Goal: Check status: Check status

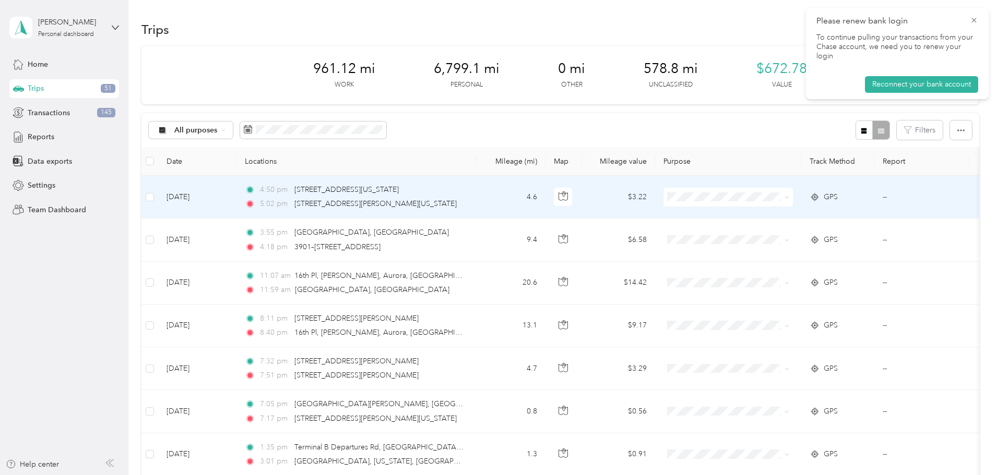
click at [545, 191] on td "4.6" at bounding box center [510, 197] width 69 height 43
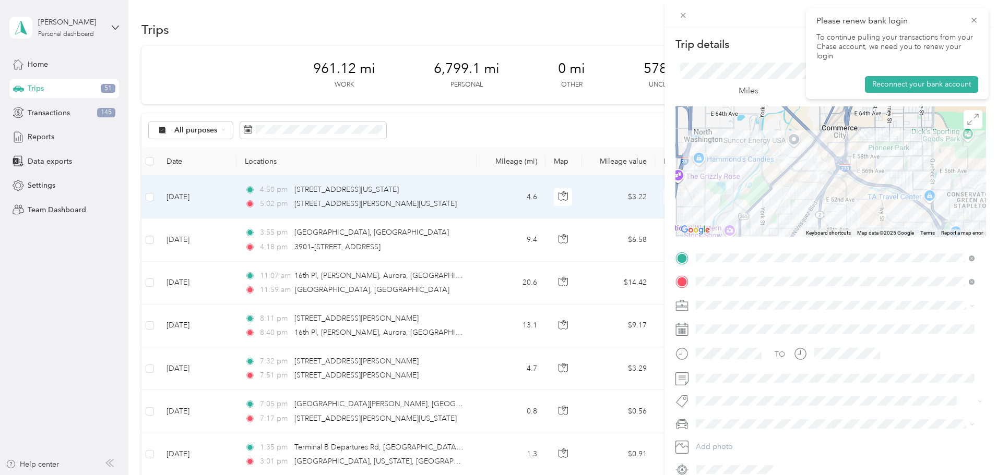
drag, startPoint x: 765, startPoint y: 188, endPoint x: 829, endPoint y: 231, distance: 77.1
click at [829, 231] on div "Keyboard shortcuts Map Data Map data ©2025 Google Map data ©2025 Google 1 km Cl…" at bounding box center [830, 171] width 310 height 130
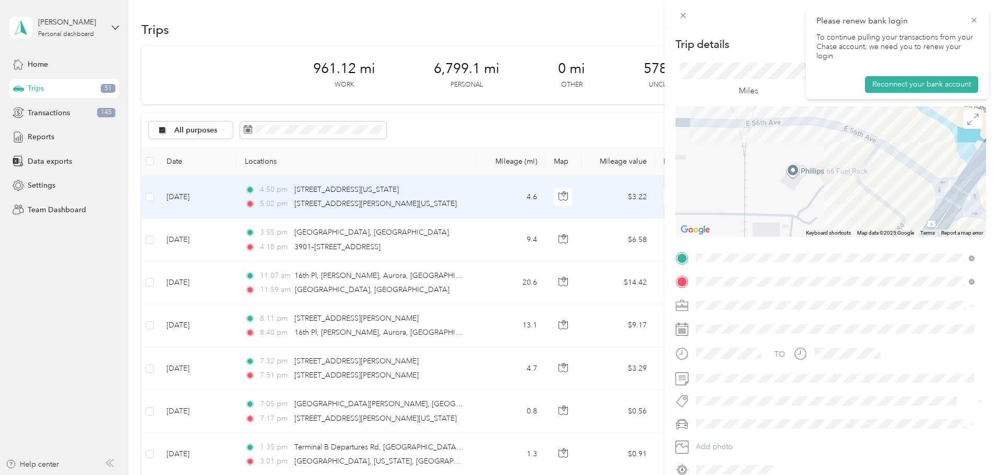
drag, startPoint x: 796, startPoint y: 145, endPoint x: 787, endPoint y: 210, distance: 66.3
click at [787, 210] on div at bounding box center [830, 171] width 310 height 130
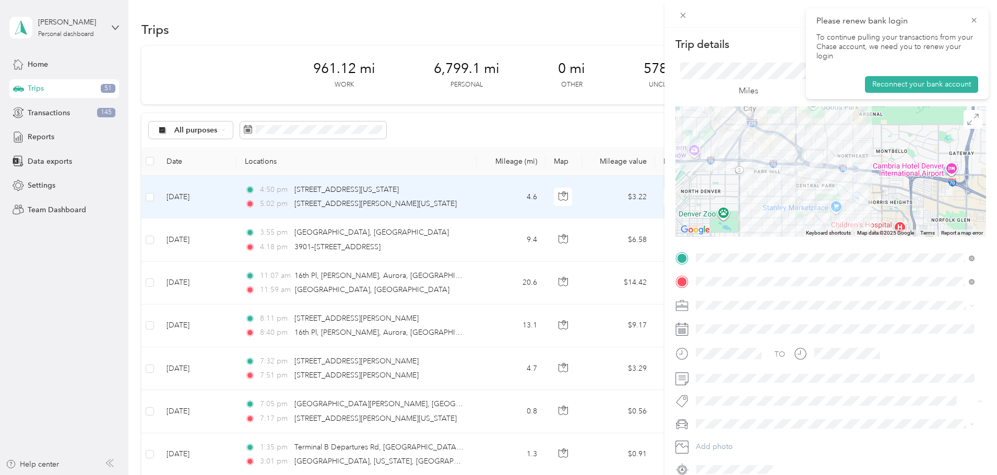
drag, startPoint x: 931, startPoint y: 205, endPoint x: 872, endPoint y: 159, distance: 74.7
click at [872, 159] on div at bounding box center [830, 171] width 310 height 130
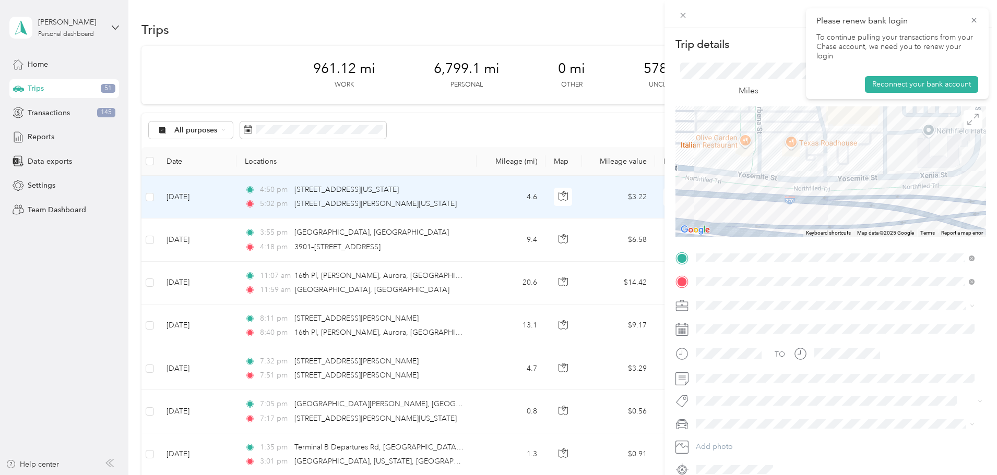
click at [488, 233] on div "Trip details Save This trip cannot be edited because it is either under review,…" at bounding box center [498, 237] width 997 height 475
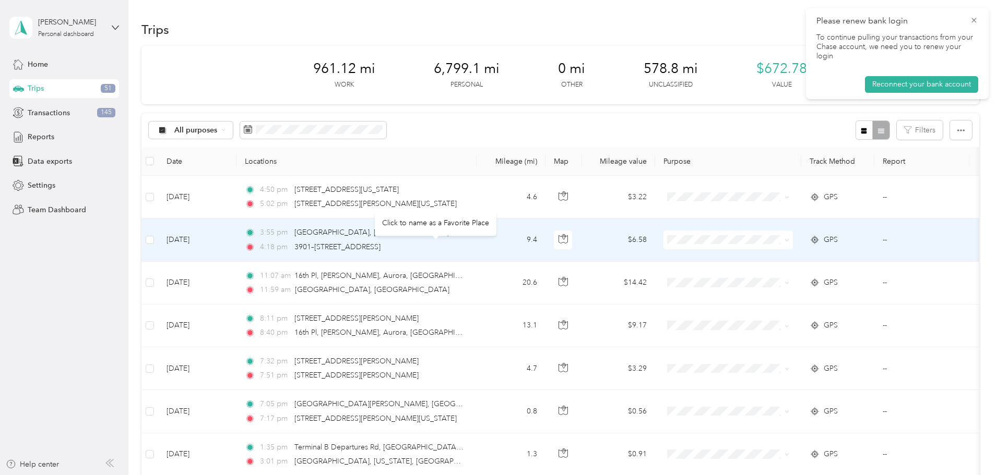
click at [380, 242] on div "3901–[STREET_ADDRESS]" at bounding box center [337, 247] width 86 height 11
click at [476, 238] on td "3:55 pm [GEOGRAPHIC_DATA], [GEOGRAPHIC_DATA] 4:18 pm [STREET_ADDRESS]" at bounding box center [356, 240] width 240 height 43
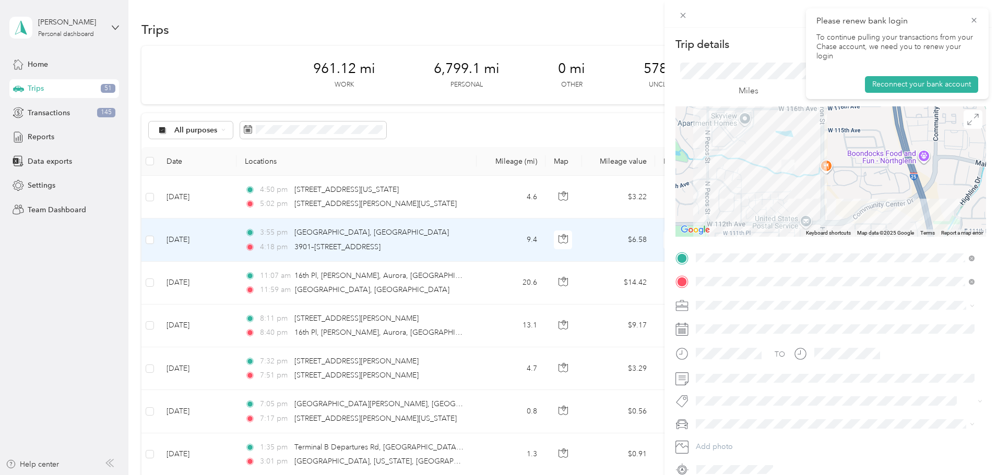
drag, startPoint x: 789, startPoint y: 136, endPoint x: 809, endPoint y: 174, distance: 43.2
click at [809, 174] on div at bounding box center [830, 171] width 310 height 130
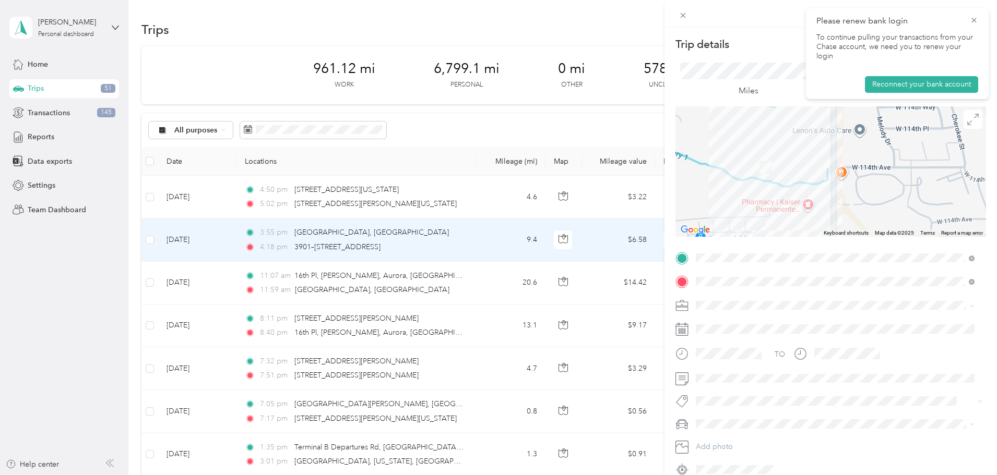
drag, startPoint x: 853, startPoint y: 181, endPoint x: 796, endPoint y: 185, distance: 57.0
click at [796, 186] on div at bounding box center [830, 171] width 310 height 130
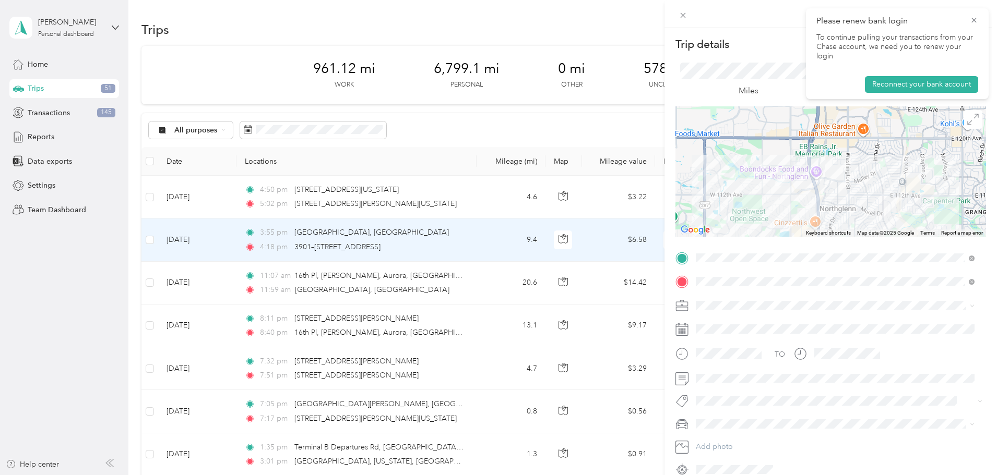
click at [505, 283] on div "Trip details Save This trip cannot be edited because it is either under review,…" at bounding box center [498, 237] width 997 height 475
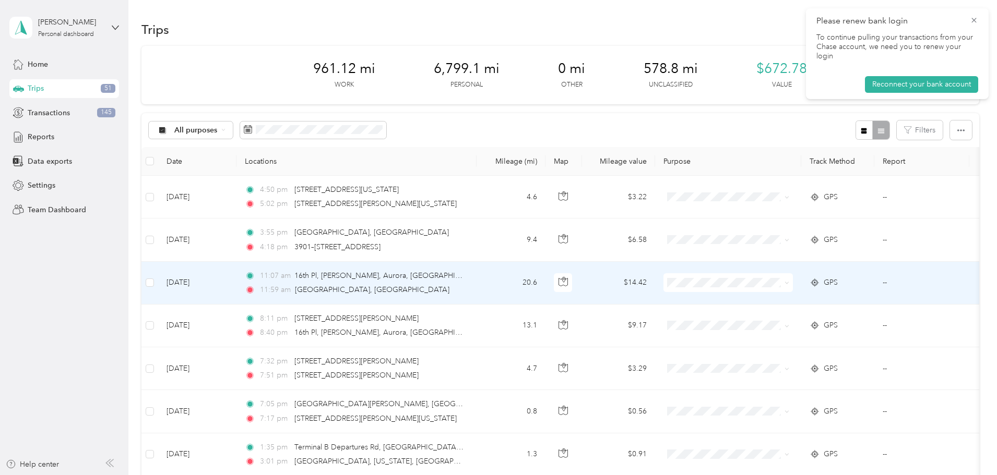
click at [464, 288] on div "11:59 am Westminster, [GEOGRAPHIC_DATA]" at bounding box center [354, 289] width 219 height 11
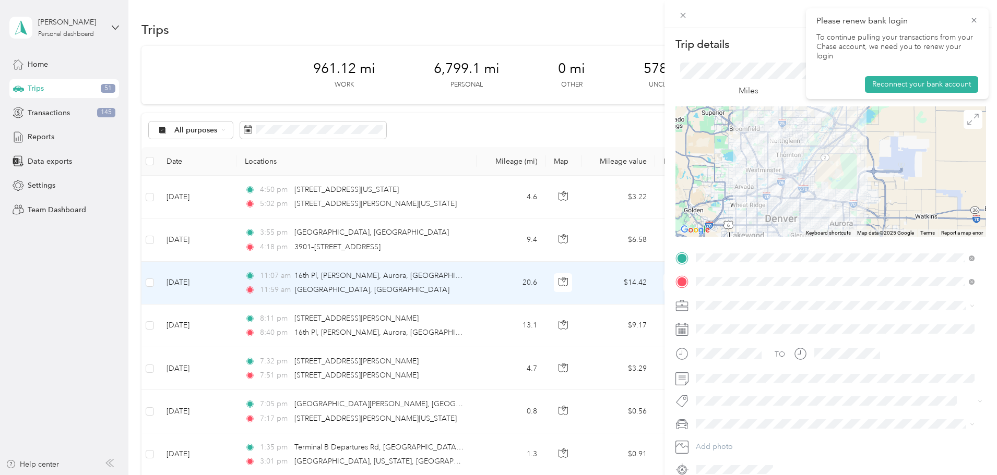
drag, startPoint x: 812, startPoint y: 149, endPoint x: 793, endPoint y: 164, distance: 24.9
click at [791, 164] on div at bounding box center [830, 171] width 310 height 130
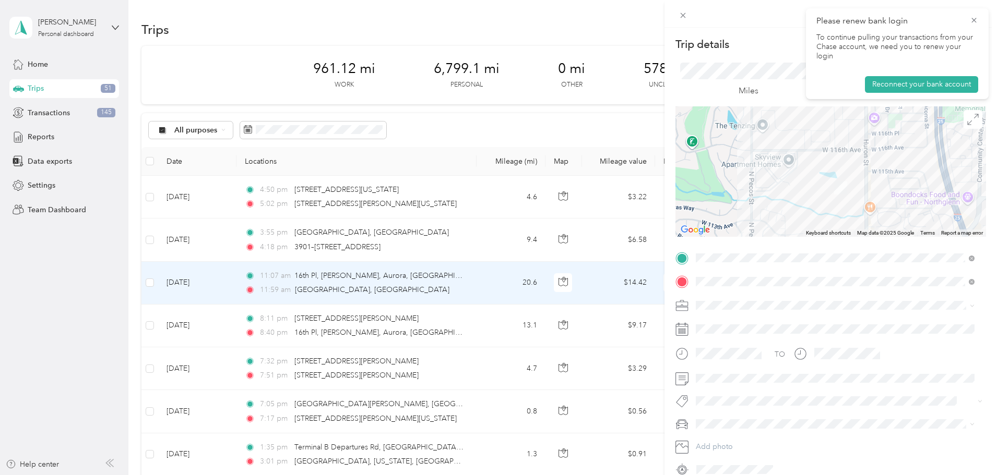
drag, startPoint x: 751, startPoint y: 171, endPoint x: 790, endPoint y: 205, distance: 51.8
click at [793, 206] on div at bounding box center [830, 171] width 310 height 130
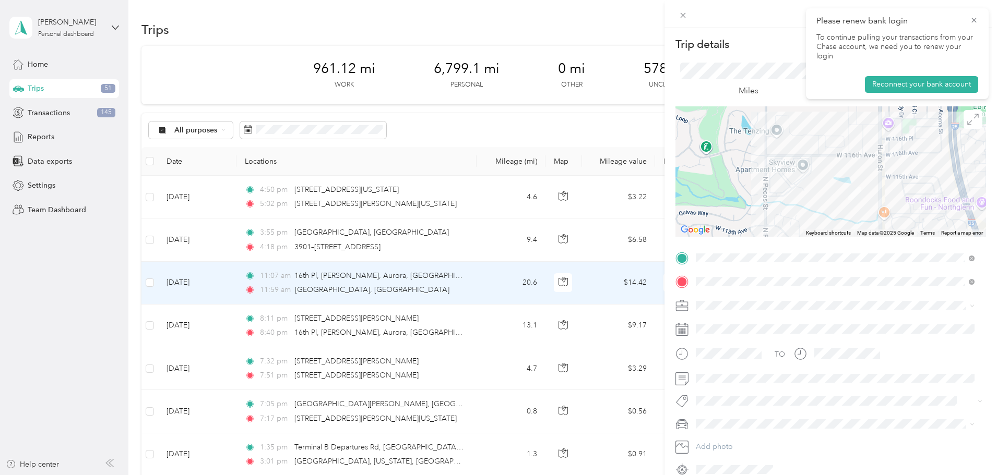
click at [851, 193] on img at bounding box center [854, 193] width 13 height 13
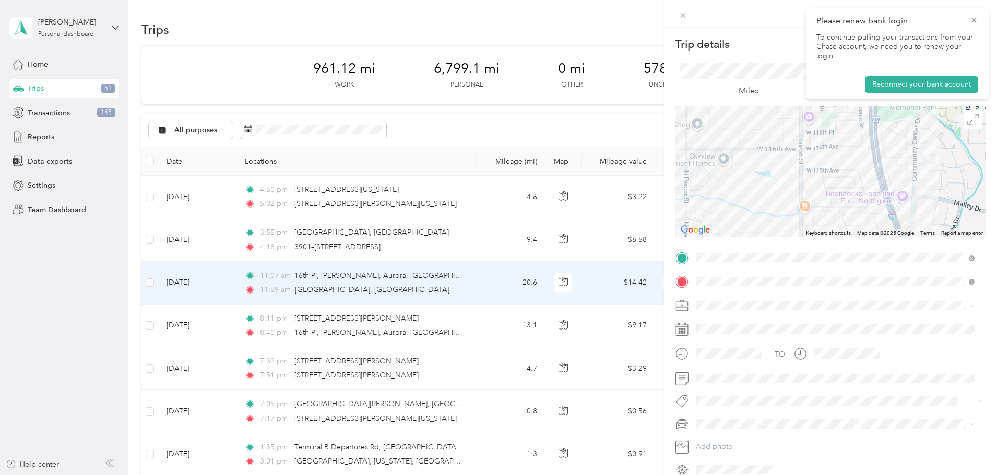
drag, startPoint x: 832, startPoint y: 209, endPoint x: 749, endPoint y: 202, distance: 83.2
click at [749, 202] on div at bounding box center [830, 171] width 310 height 130
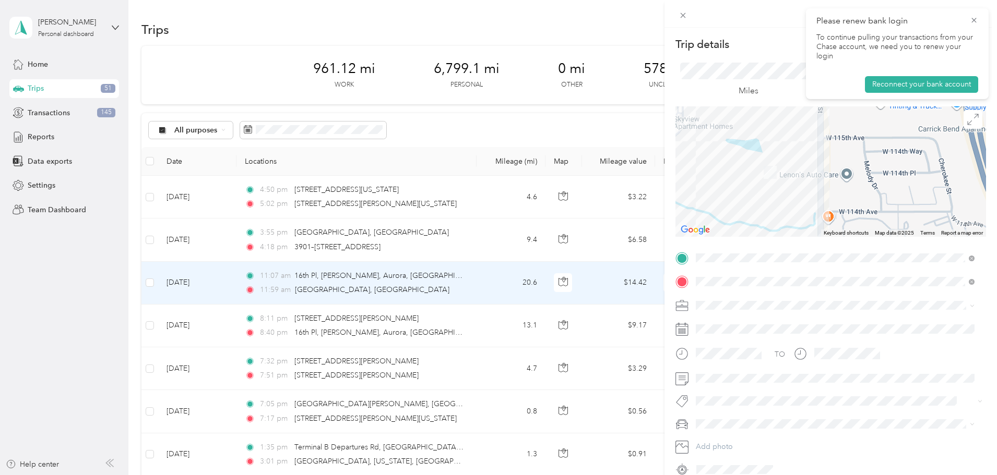
click at [844, 177] on div at bounding box center [830, 171] width 310 height 130
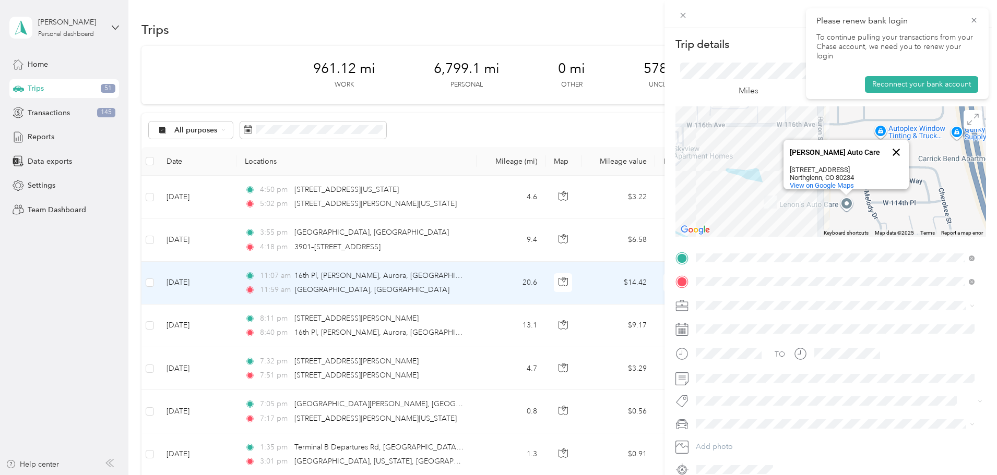
click at [891, 141] on button "Close" at bounding box center [895, 152] width 25 height 25
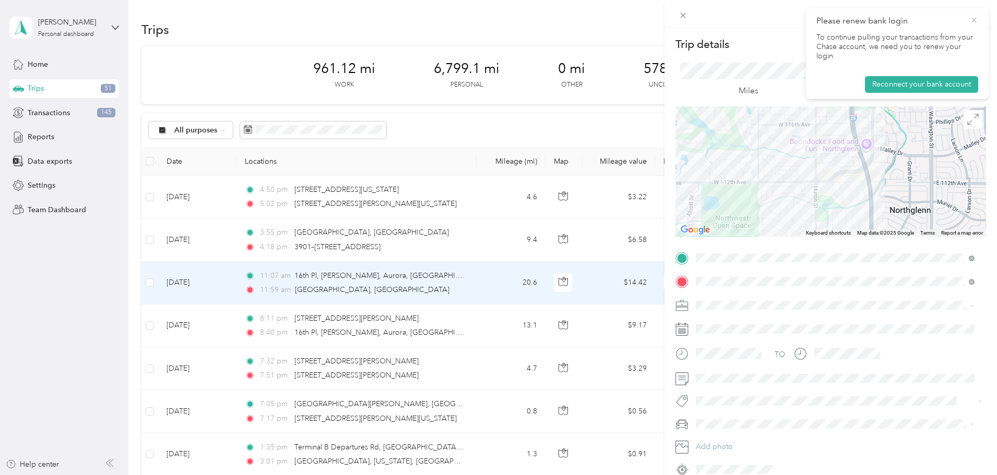
click at [972, 19] on icon at bounding box center [973, 20] width 8 height 9
